Goal: Obtain resource: Obtain resource

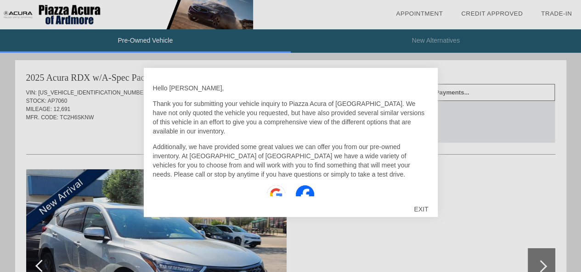
click at [271, 185] on img at bounding box center [276, 194] width 18 height 18
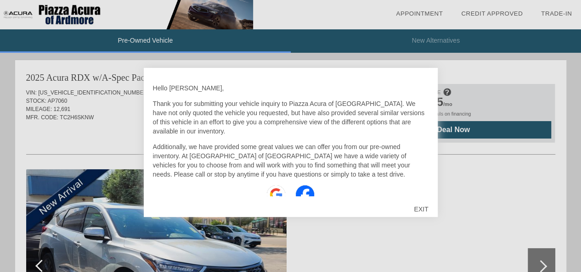
click at [418, 207] on div "EXIT" at bounding box center [420, 210] width 33 height 28
click at [428, 207] on div "EXIT" at bounding box center [420, 210] width 33 height 28
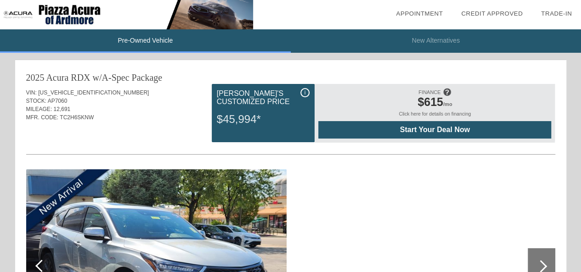
click at [540, 259] on div at bounding box center [541, 266] width 28 height 37
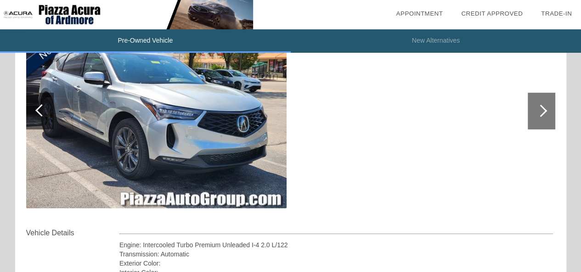
scroll to position [163, 0]
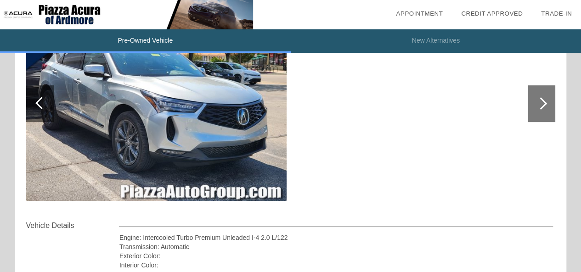
click at [537, 101] on div at bounding box center [540, 103] width 12 height 12
